Goal: Check status: Check status

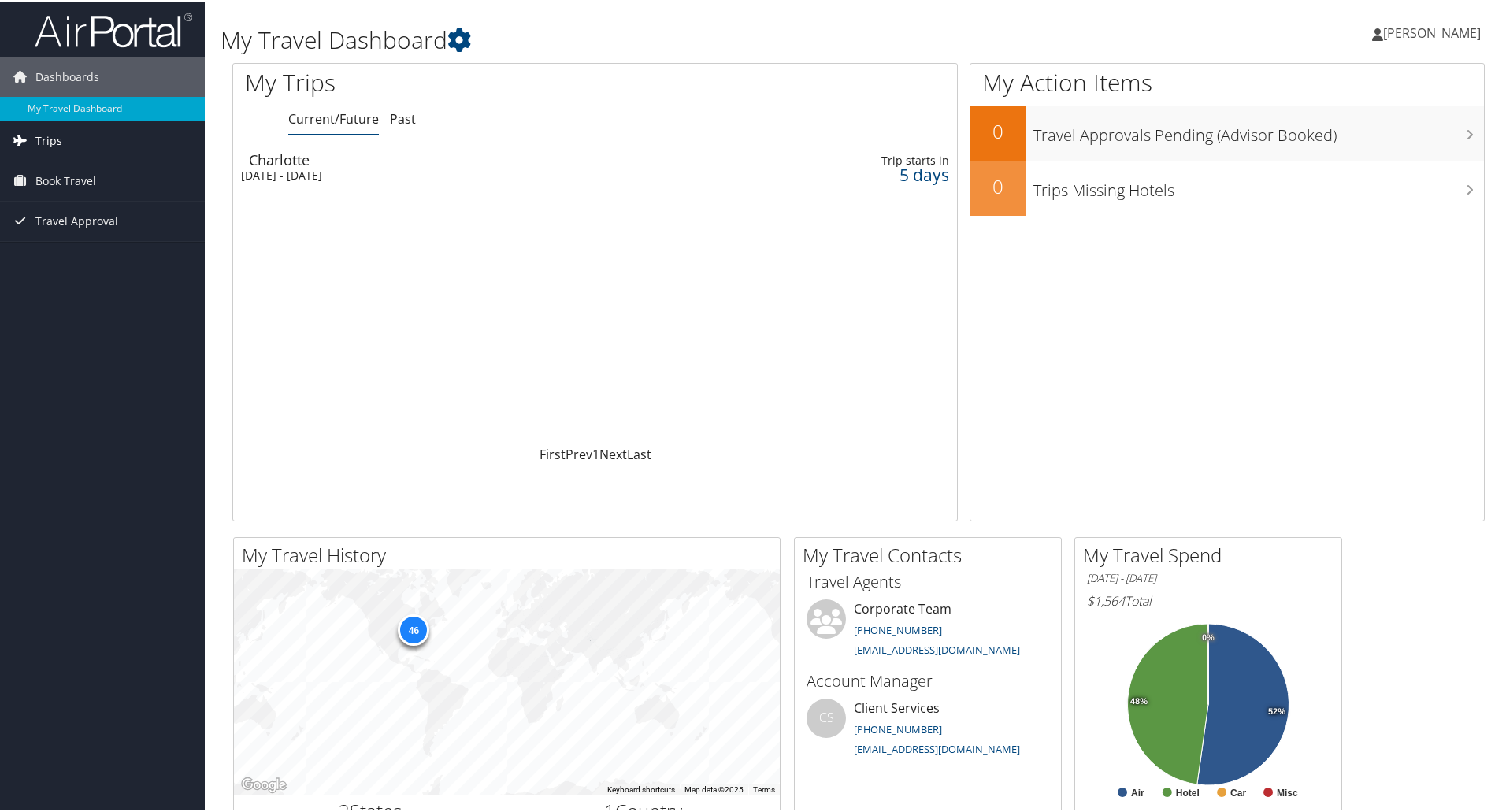
click at [50, 139] on span "Trips" at bounding box center [49, 139] width 27 height 39
click at [70, 166] on link "Current/Future Trips" at bounding box center [103, 170] width 205 height 23
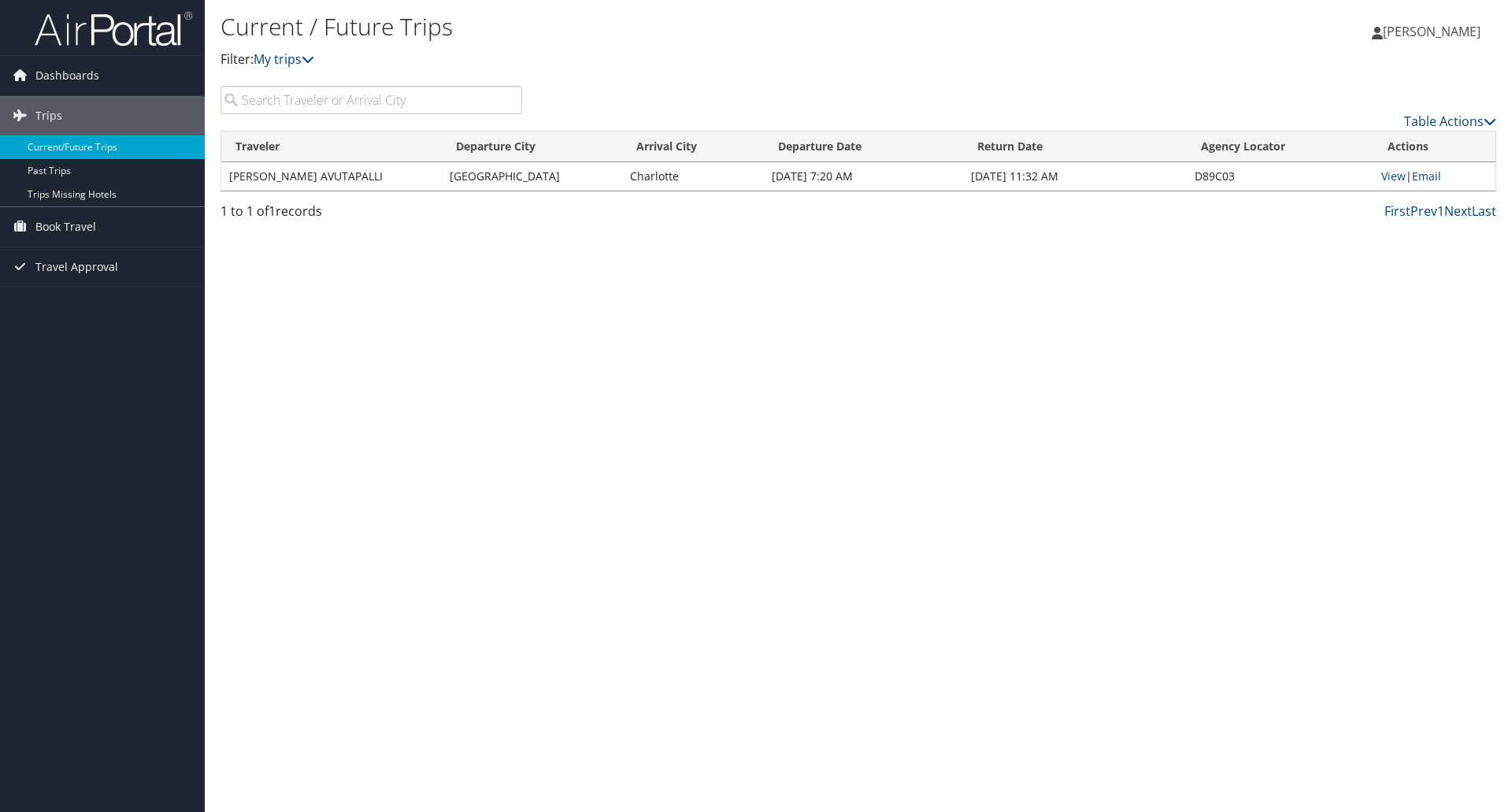
click at [287, 173] on td "BHASKAR AVUTAPALLI" at bounding box center [331, 176] width 220 height 29
click at [1055, 179] on td "Sep 11, 2025 11:32 AM" at bounding box center [1074, 176] width 224 height 29
click at [1385, 175] on link "View" at bounding box center [1393, 176] width 24 height 15
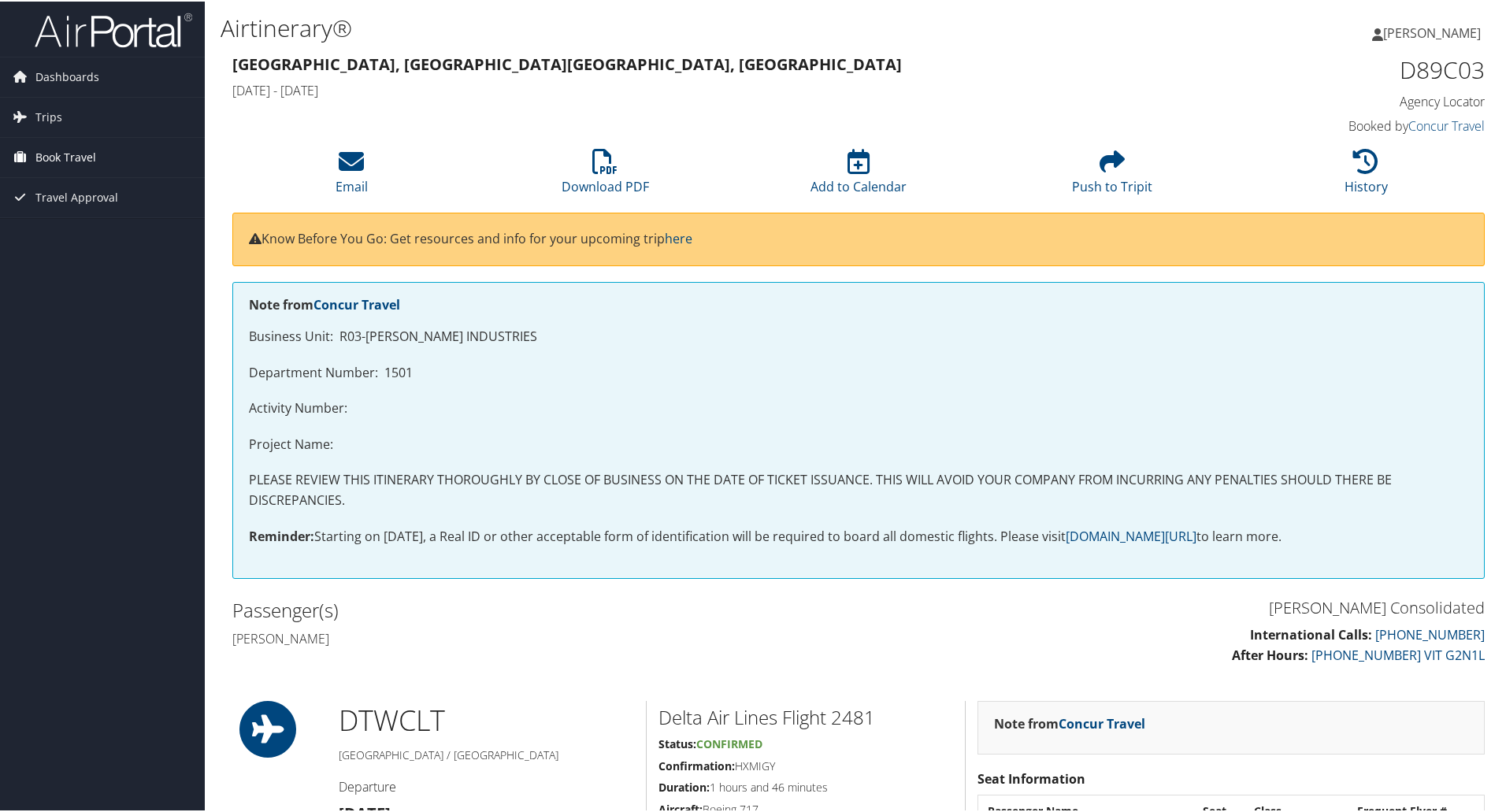
click at [51, 157] on span "Book Travel" at bounding box center [66, 156] width 61 height 39
click at [62, 234] on link "Book/Manage Online Trips" at bounding box center [103, 234] width 205 height 23
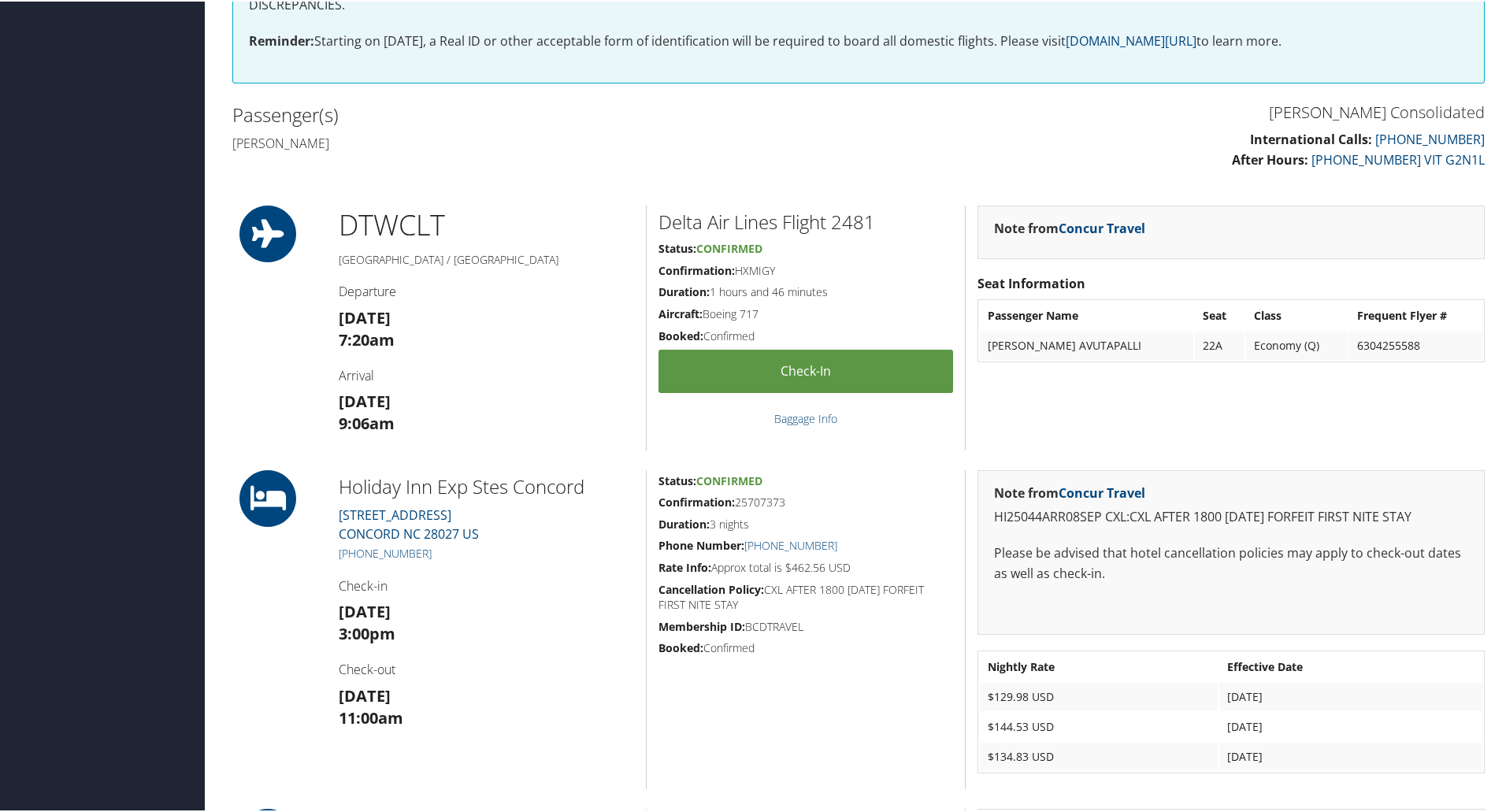
scroll to position [472, 0]
